Goal: Book appointment/travel/reservation

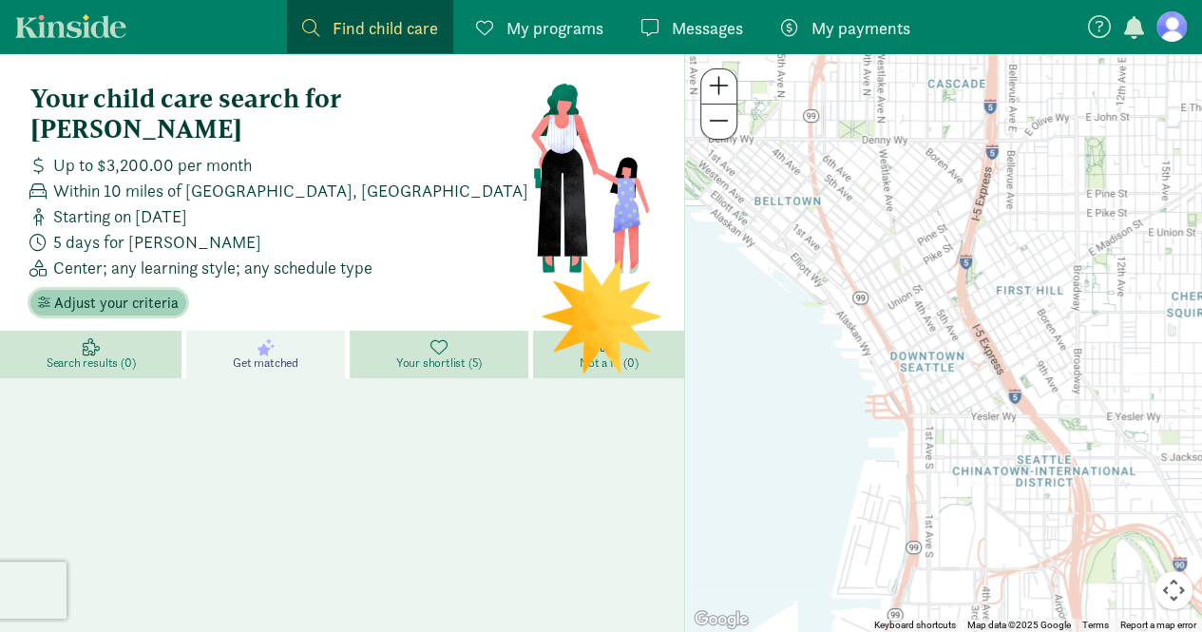
click at [108, 292] on span "Adjust your criteria" at bounding box center [116, 303] width 124 height 23
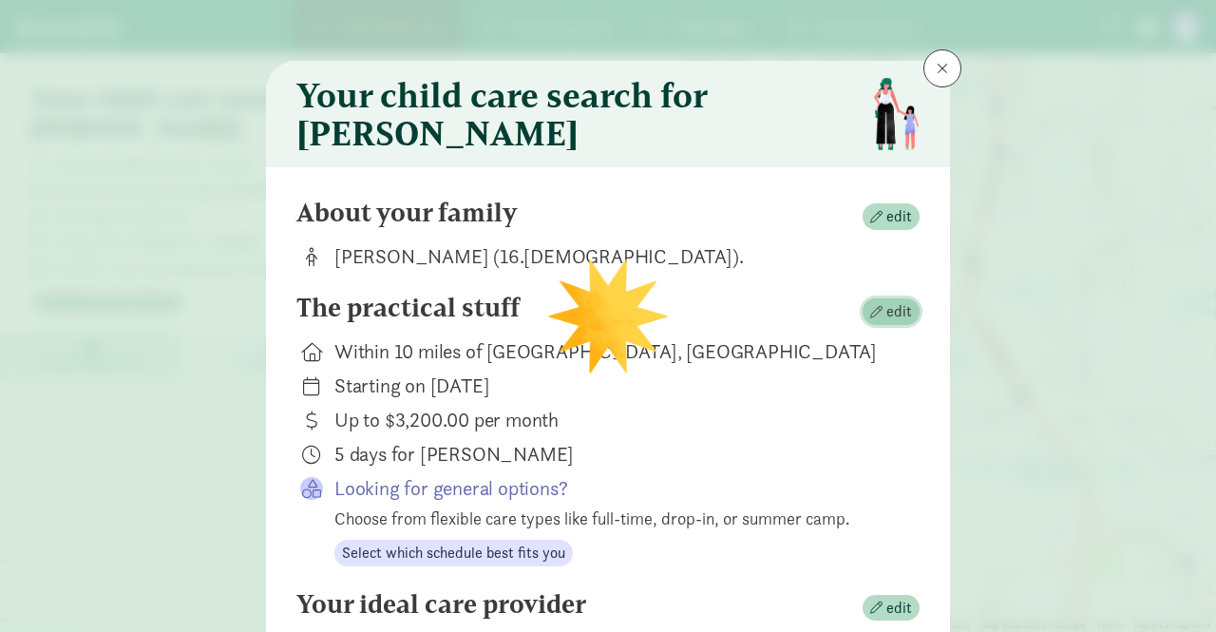
click at [886, 311] on span "edit" at bounding box center [899, 311] width 26 height 23
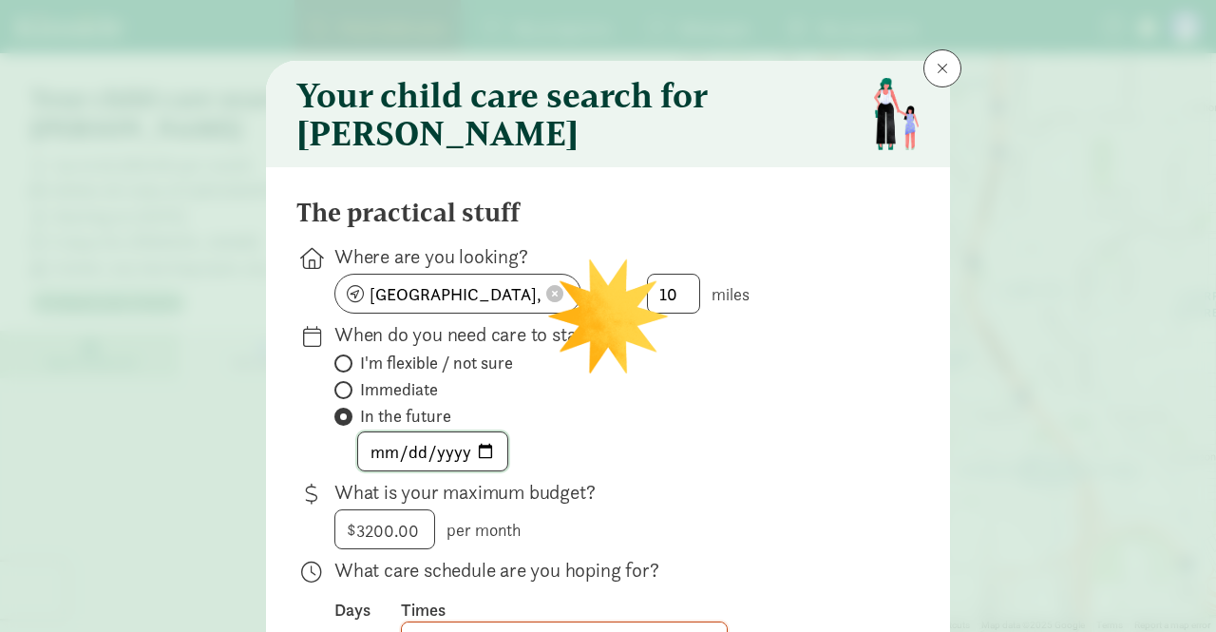
click at [484, 463] on input "[DATE]" at bounding box center [432, 451] width 149 height 38
type input "[DATE]"
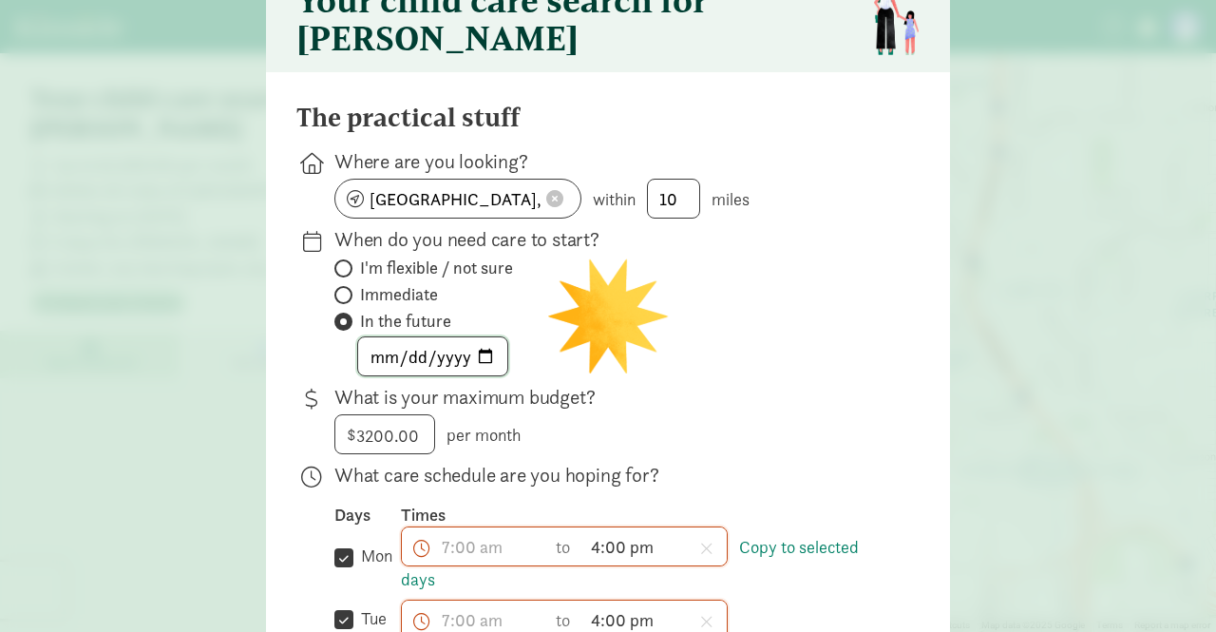
scroll to position [190, 0]
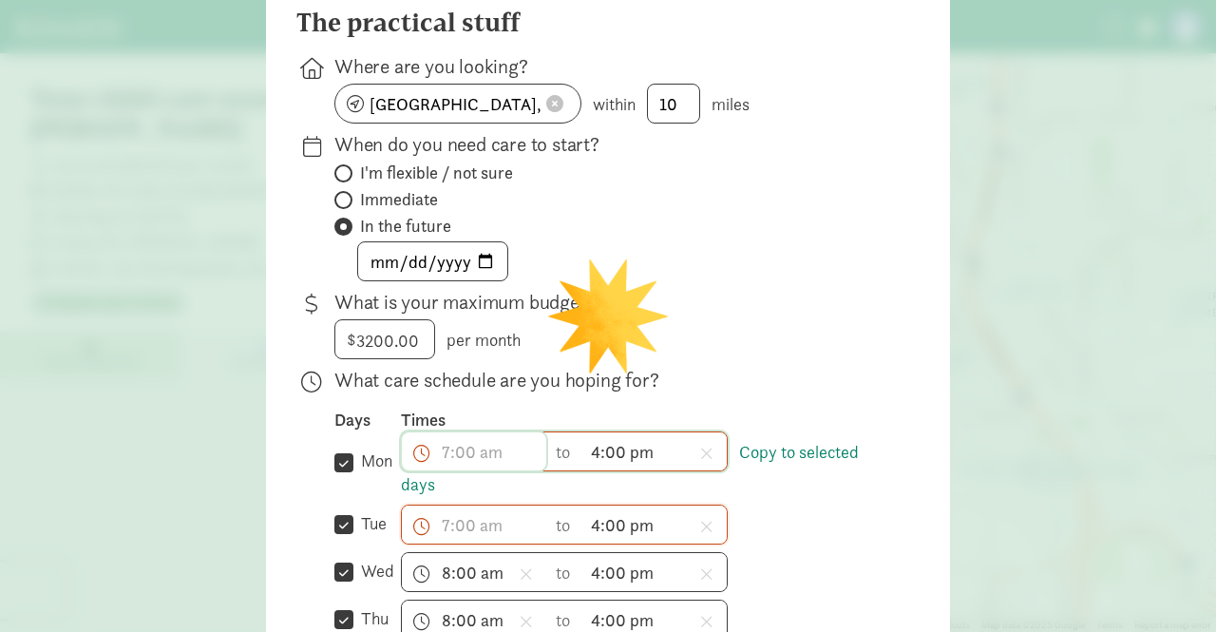
click at [459, 470] on input "text" at bounding box center [474, 451] width 144 height 38
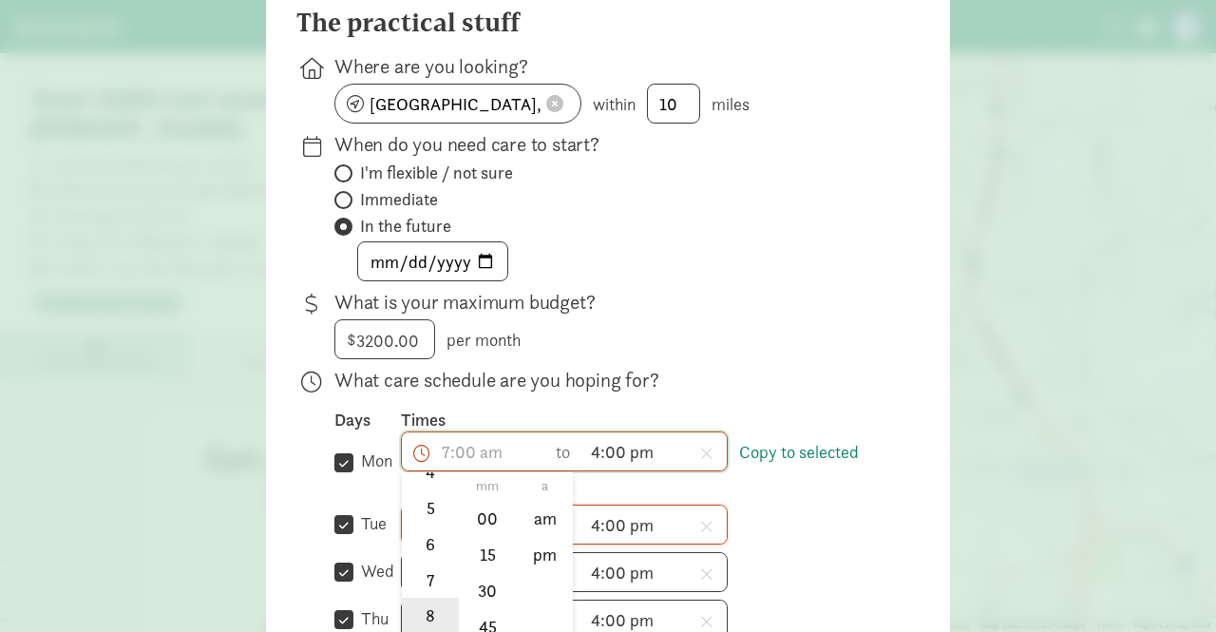
click at [423, 613] on li "8" at bounding box center [430, 616] width 56 height 36
click at [483, 526] on li "00" at bounding box center [488, 519] width 56 height 36
click at [538, 525] on li "am" at bounding box center [545, 519] width 56 height 36
type input "8:00 am"
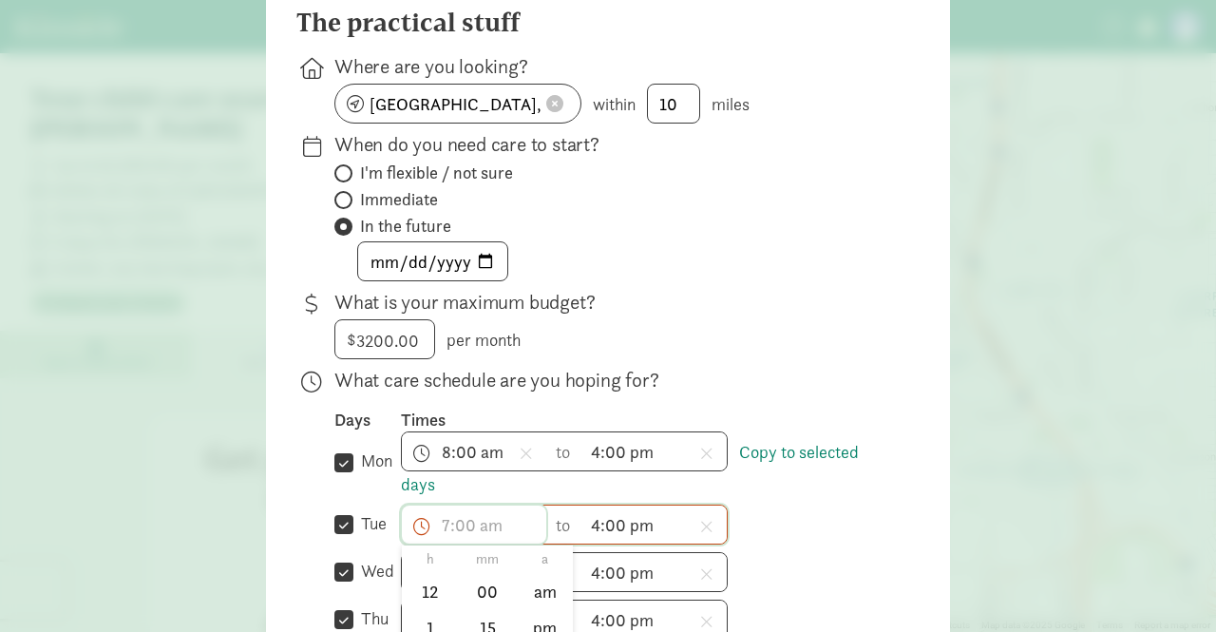
click at [444, 531] on input "text" at bounding box center [474, 524] width 144 height 38
drag, startPoint x: 414, startPoint y: 601, endPoint x: 458, endPoint y: 598, distance: 43.9
click at [414, 600] on li "8" at bounding box center [430, 599] width 56 height 36
drag, startPoint x: 473, startPoint y: 597, endPoint x: 493, endPoint y: 597, distance: 20.0
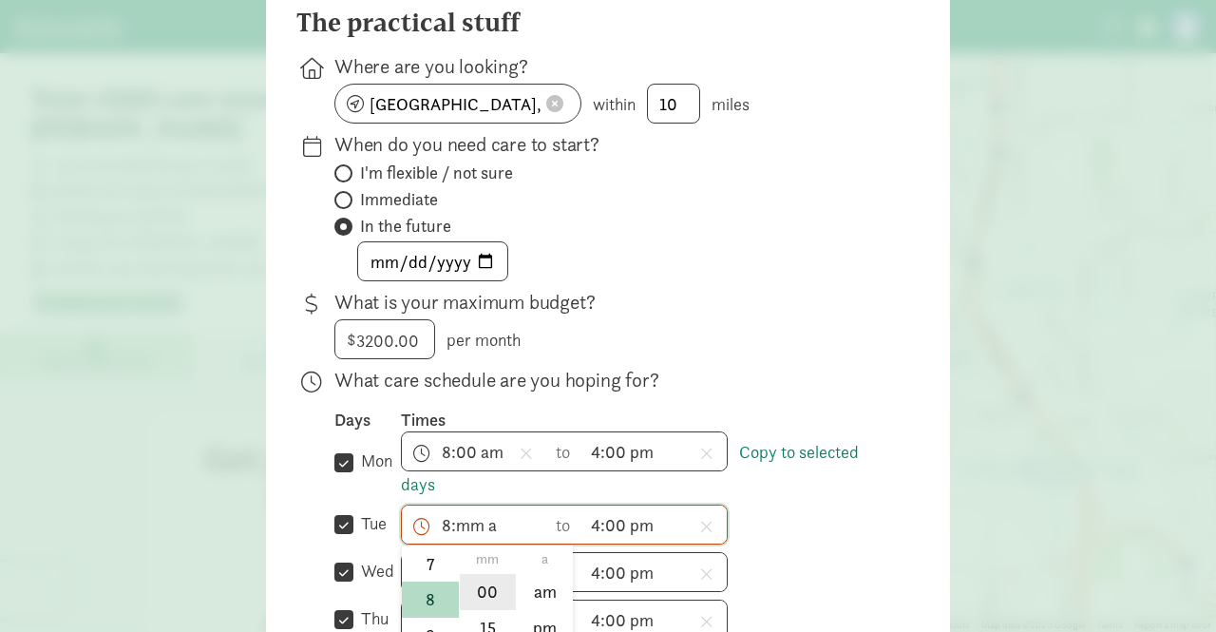
click at [475, 597] on li "00" at bounding box center [488, 592] width 56 height 36
click at [521, 596] on li "am" at bounding box center [545, 592] width 56 height 36
type input "8:00 am"
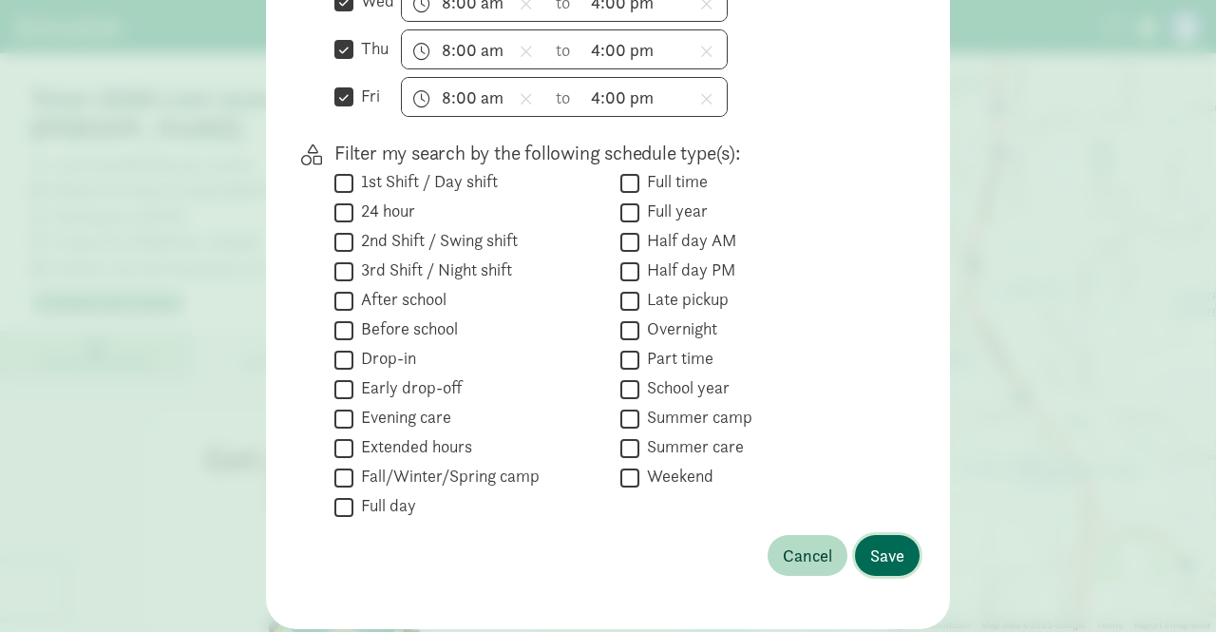
click at [887, 563] on span "Save" at bounding box center [887, 556] width 34 height 26
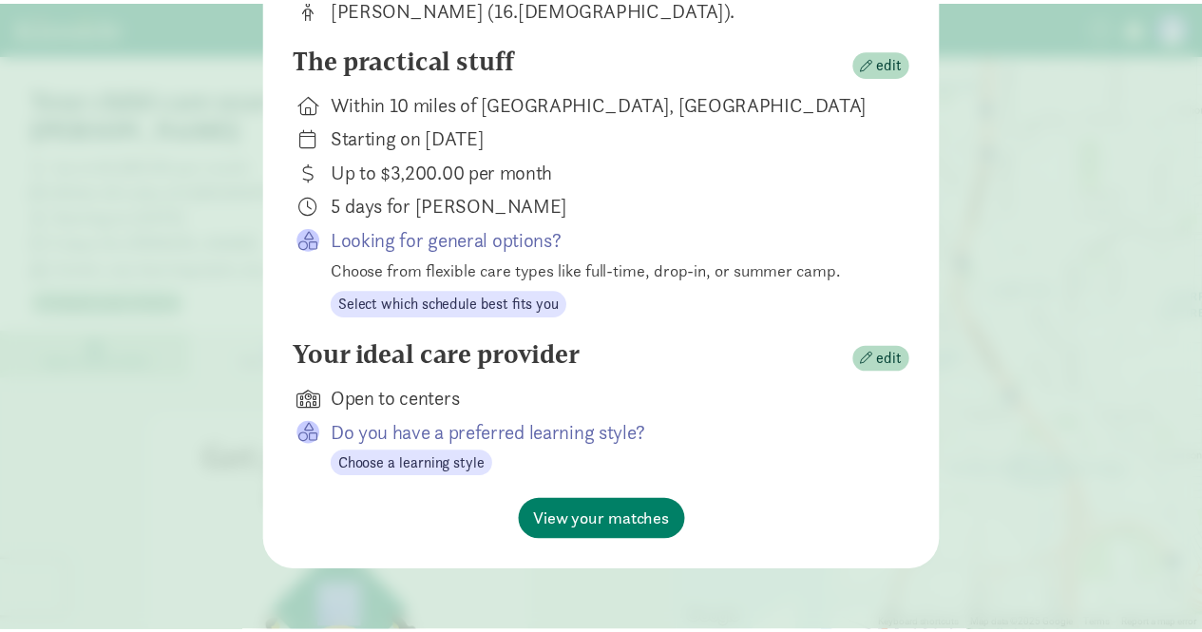
scroll to position [257, 0]
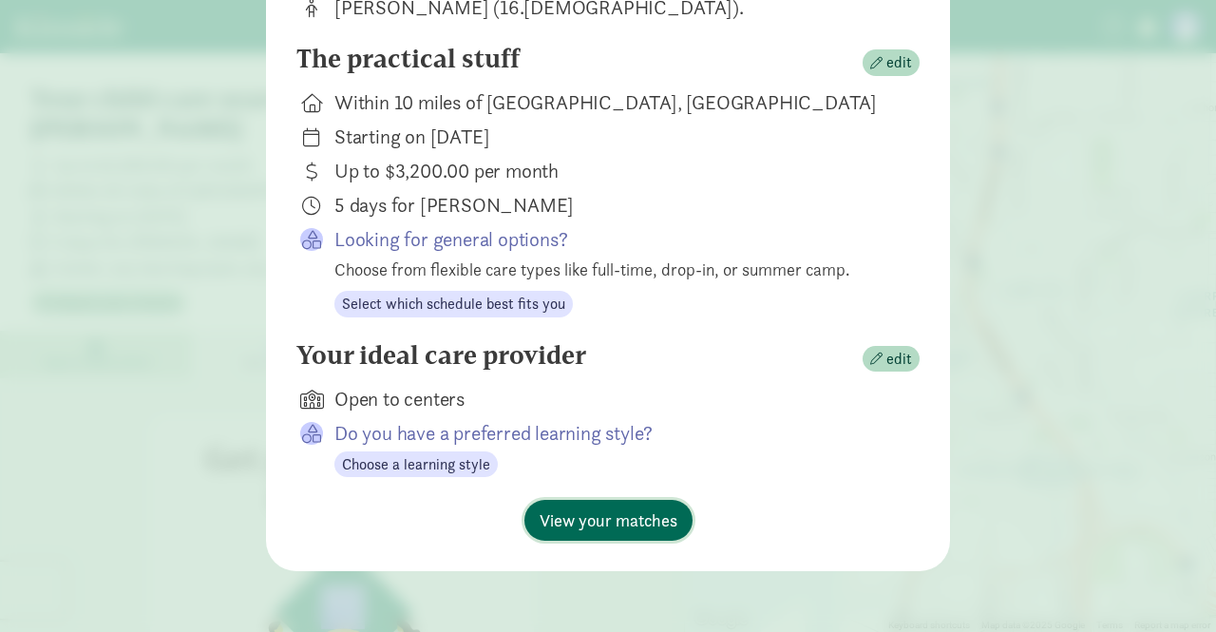
click at [605, 518] on span "View your matches" at bounding box center [609, 520] width 138 height 26
